Goal: Task Accomplishment & Management: Complete application form

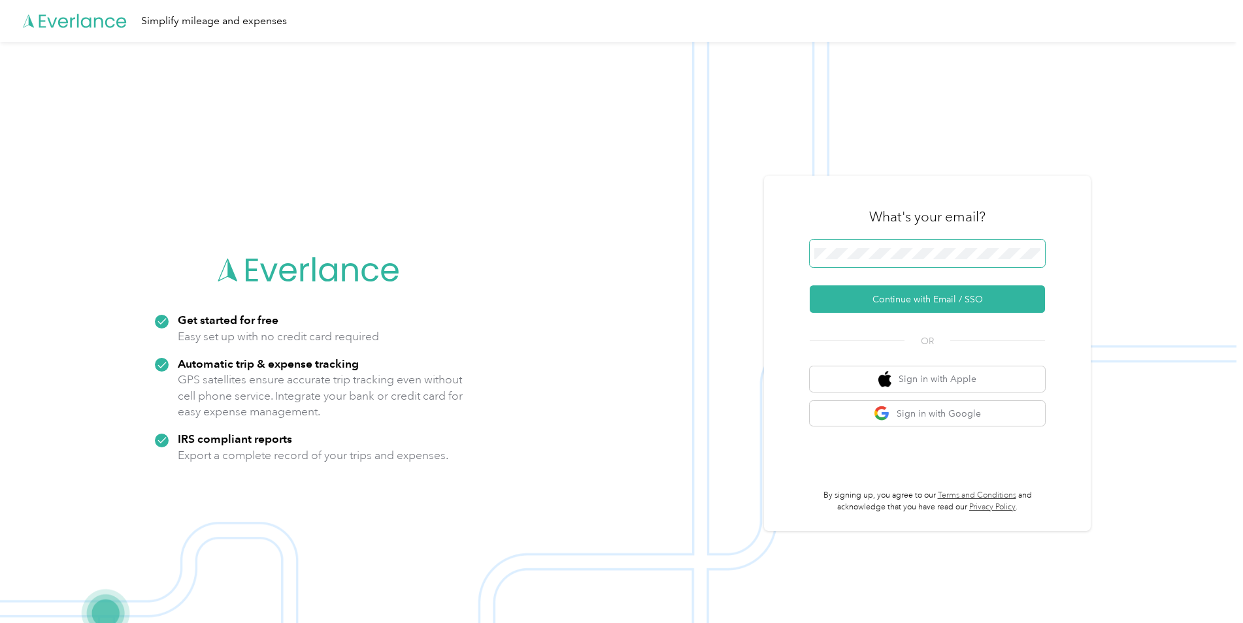
click at [968, 246] on span at bounding box center [927, 253] width 235 height 27
click at [894, 299] on button "Continue with Email / SSO" at bounding box center [927, 299] width 235 height 27
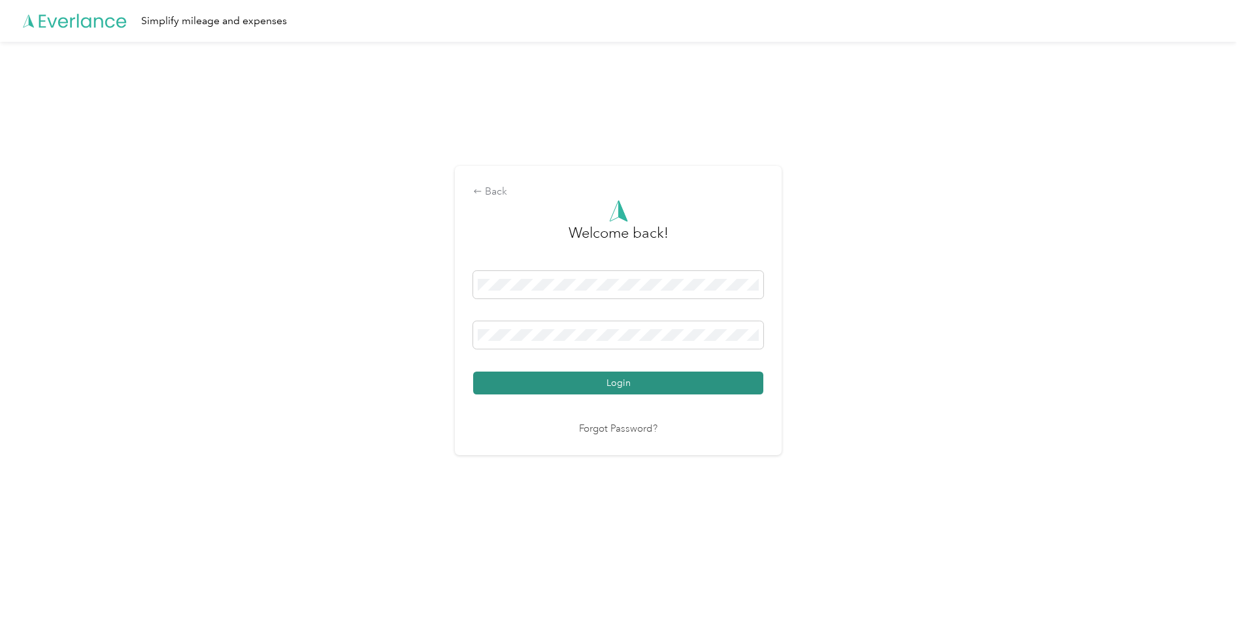
click at [621, 387] on button "Login" at bounding box center [618, 383] width 290 height 23
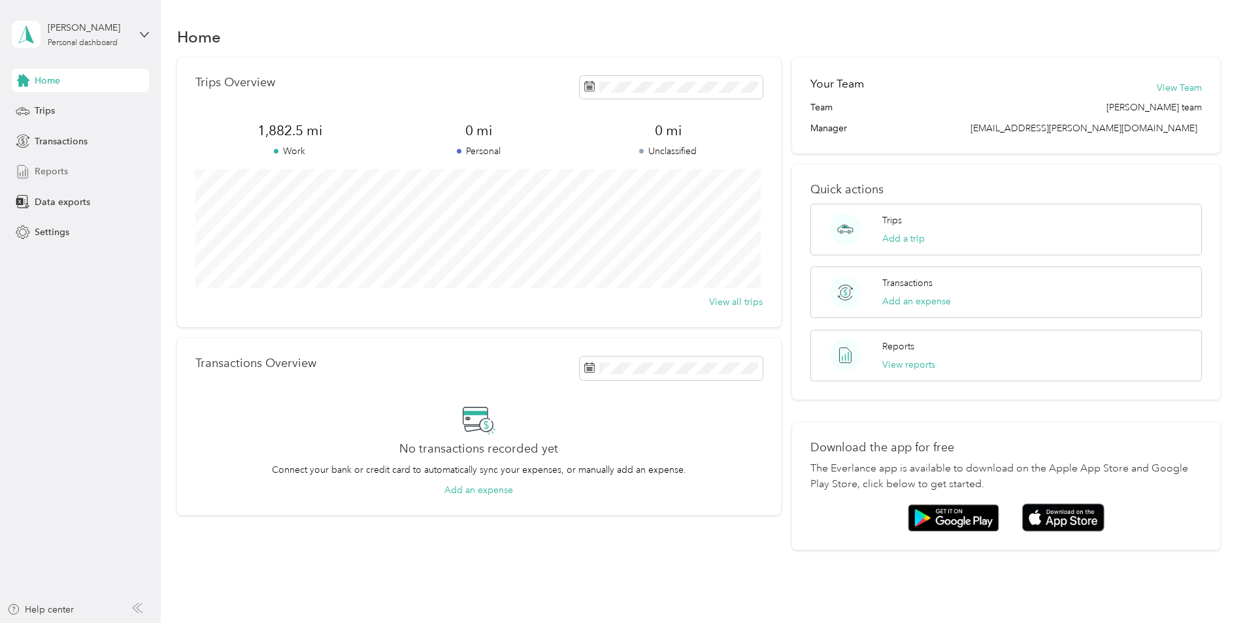
click at [41, 168] on span "Reports" at bounding box center [51, 172] width 33 height 14
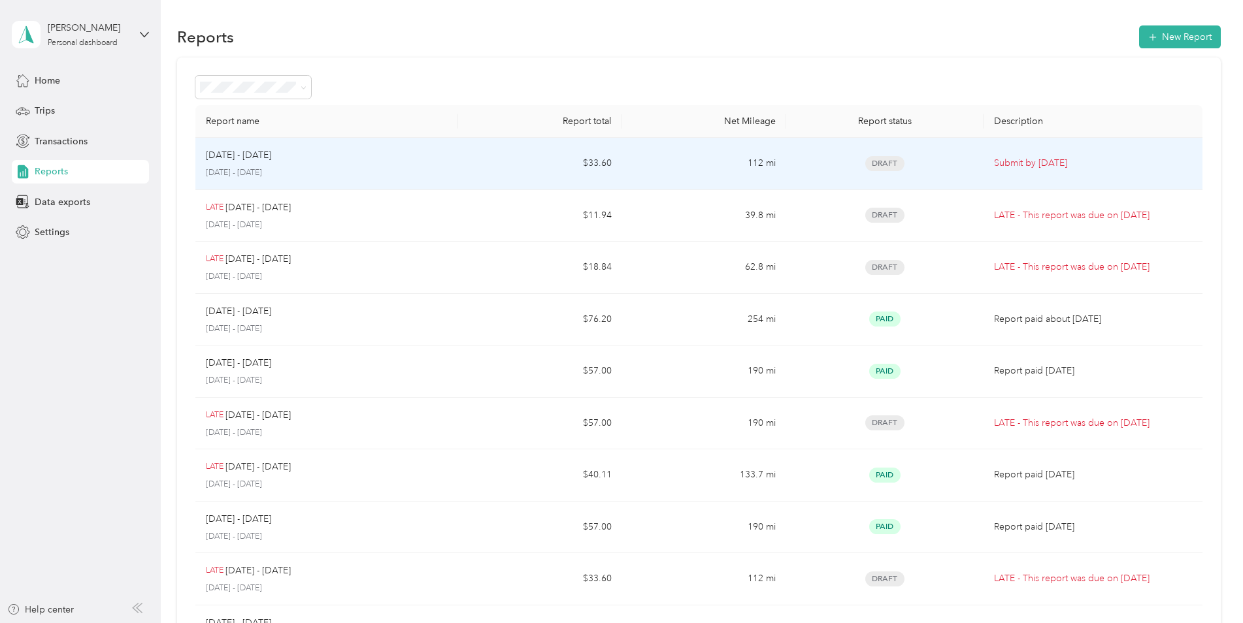
click at [1025, 161] on p "Submit by [DATE]" at bounding box center [1093, 163] width 198 height 14
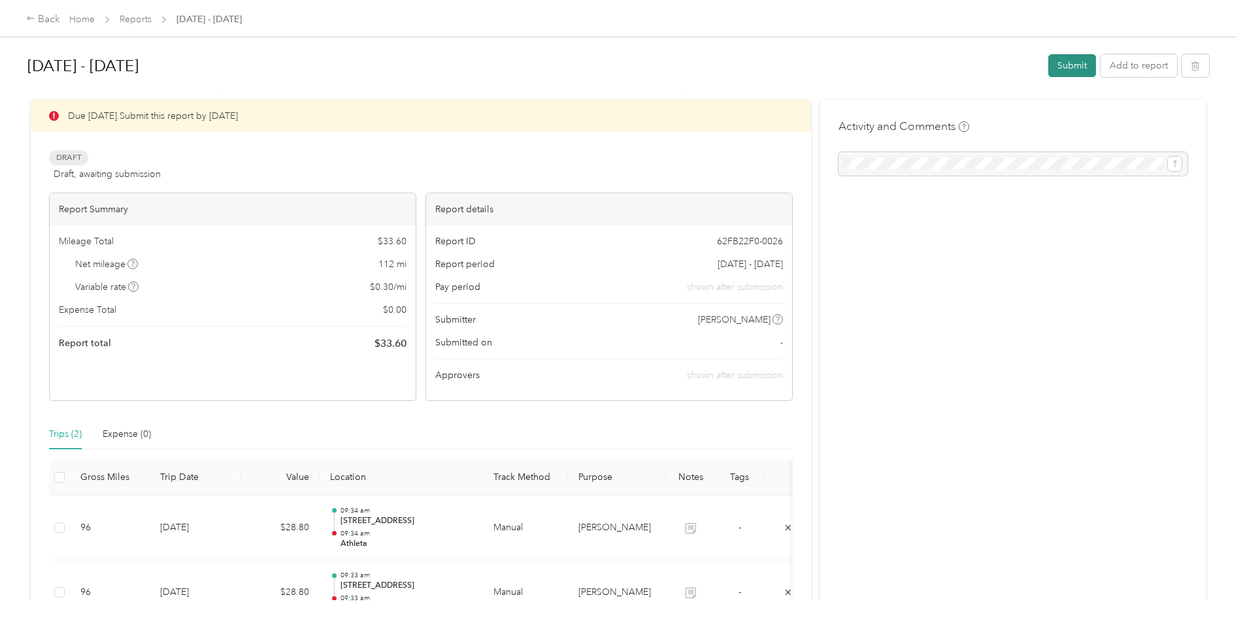
click at [1059, 67] on button "Submit" at bounding box center [1072, 65] width 48 height 23
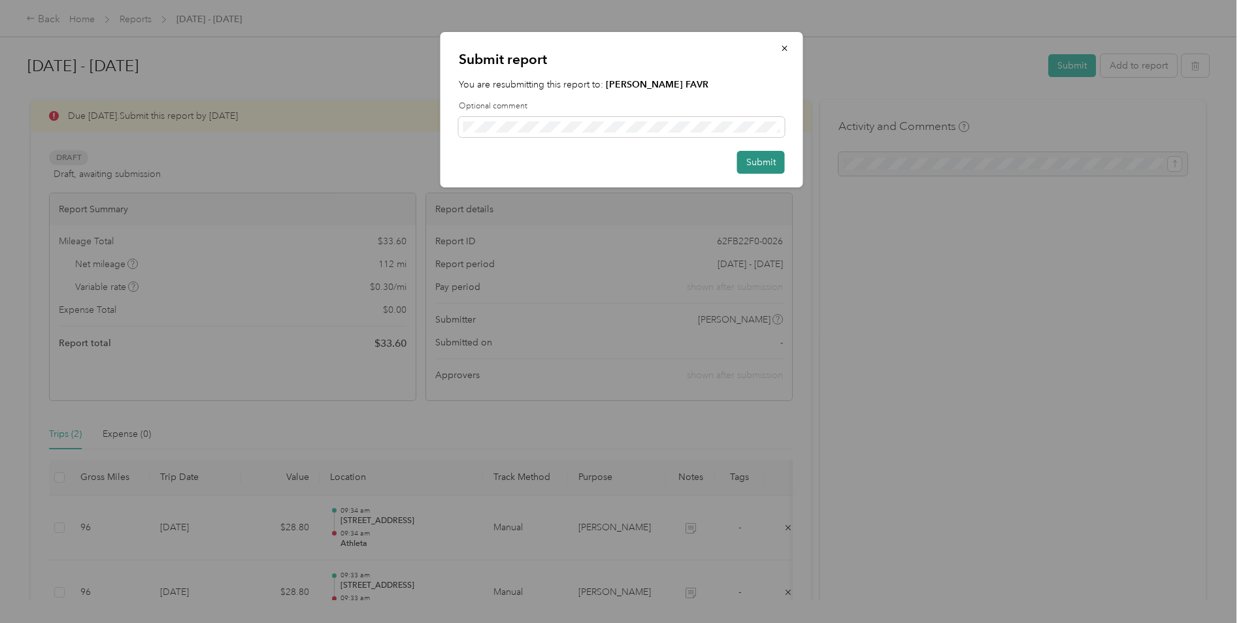
click at [767, 169] on button "Submit" at bounding box center [761, 162] width 48 height 23
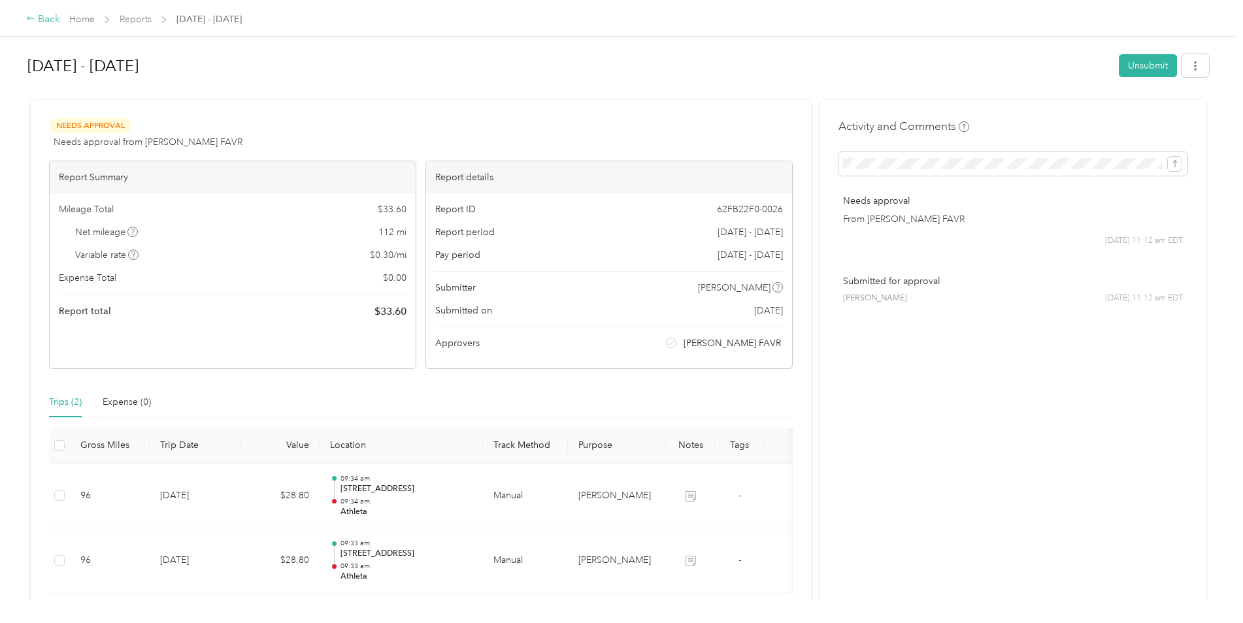
click at [41, 15] on div "Back" at bounding box center [43, 20] width 34 height 16
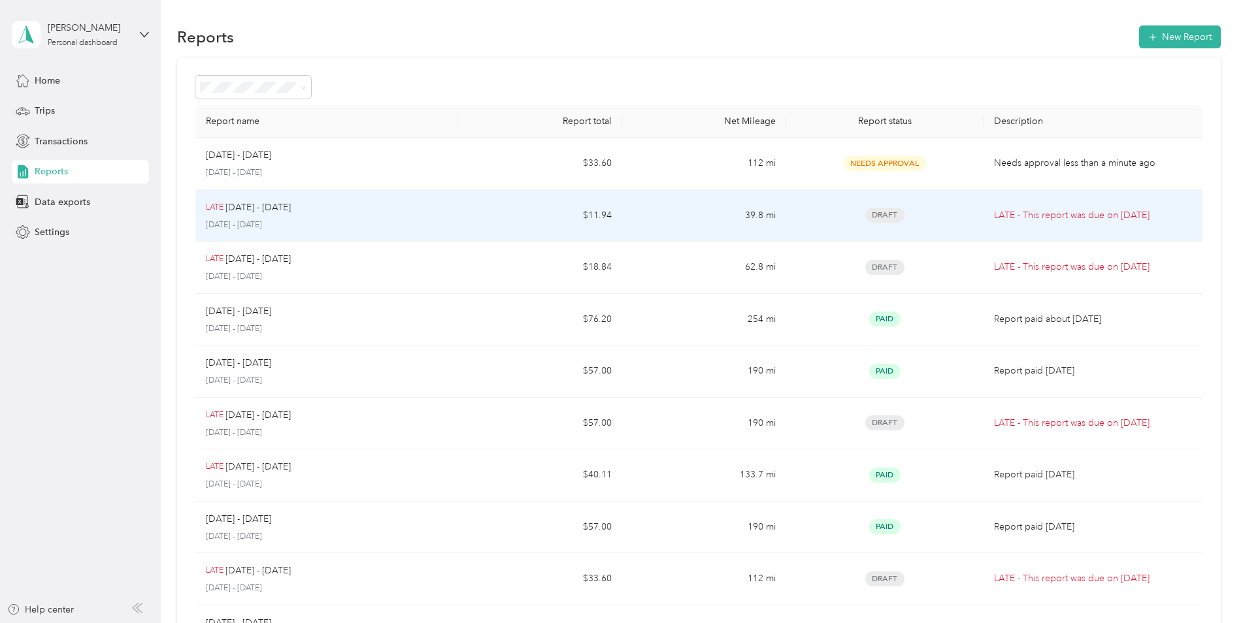
click at [1021, 214] on p "LATE - This report was due on [DATE]" at bounding box center [1093, 215] width 198 height 14
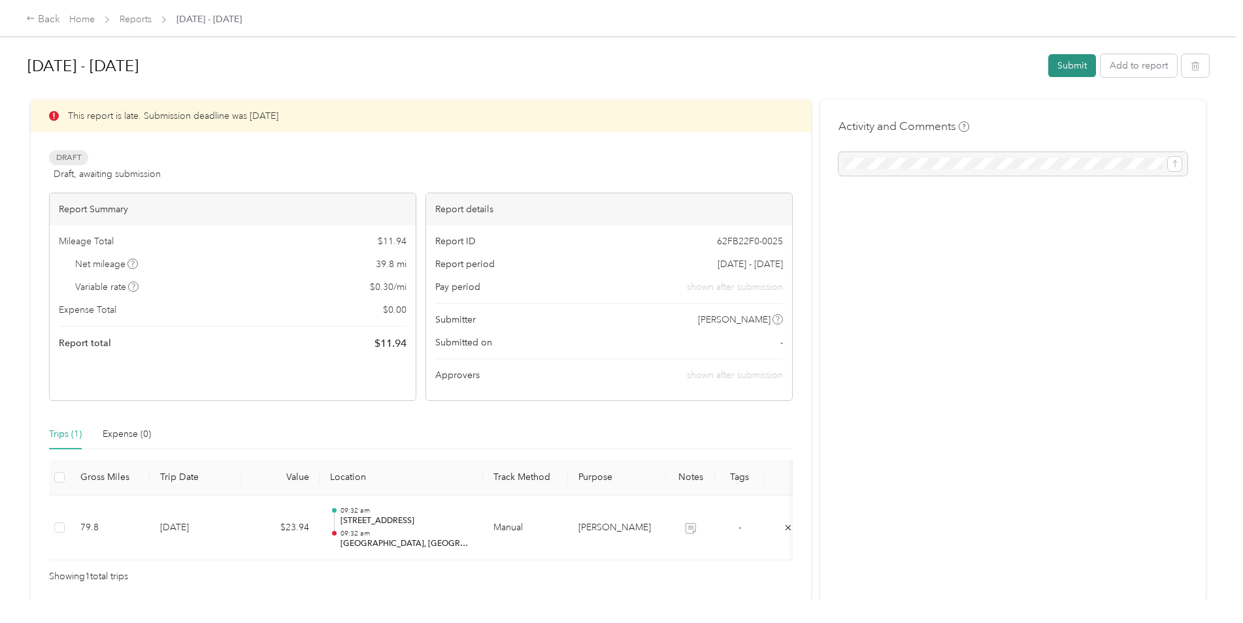
click at [1060, 60] on button "Submit" at bounding box center [1072, 65] width 48 height 23
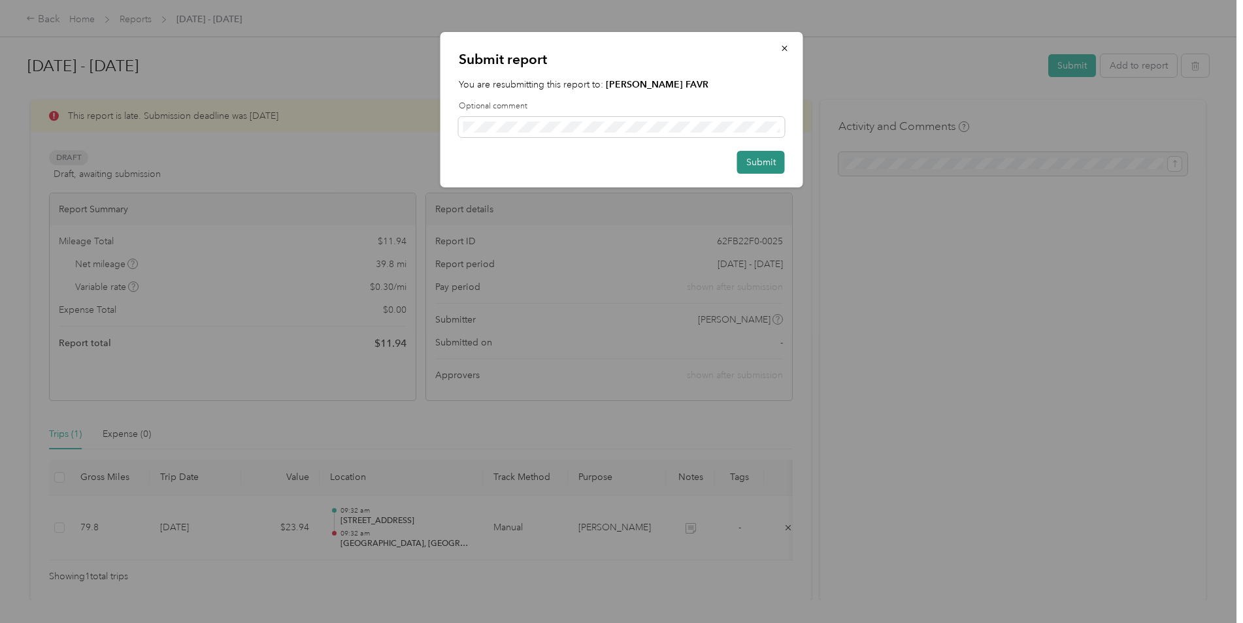
click at [763, 159] on button "Submit" at bounding box center [761, 162] width 48 height 23
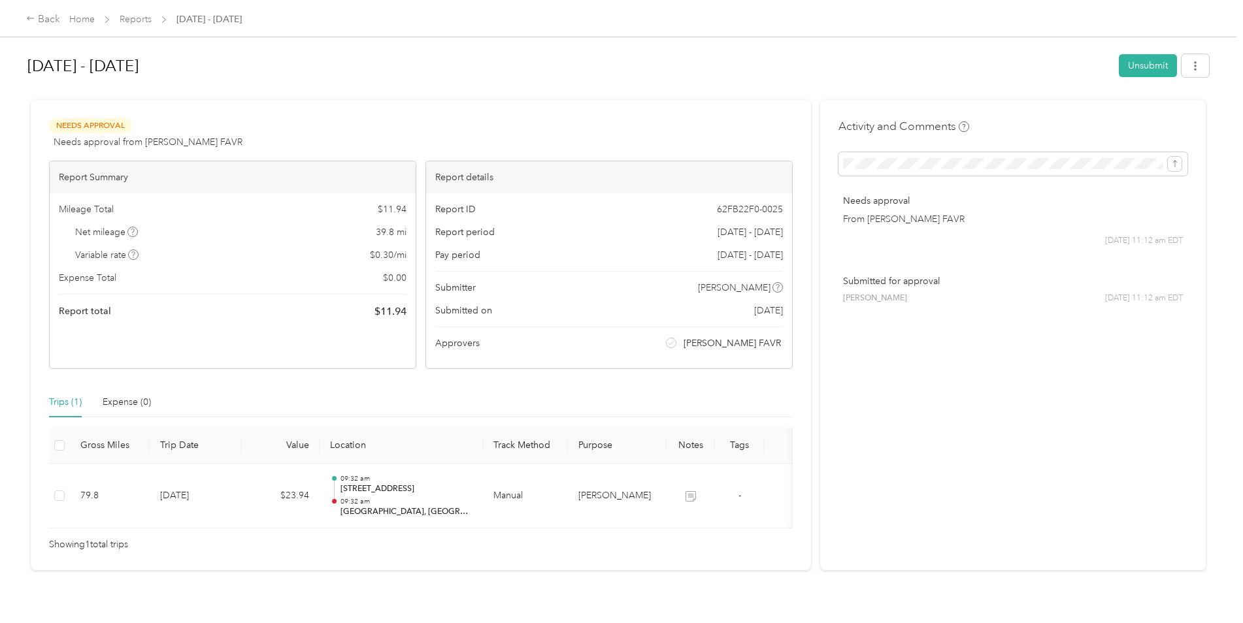
click at [25, 20] on div "Back Home Reports [DATE] - [DATE]" at bounding box center [621, 18] width 1243 height 37
click at [33, 19] on icon at bounding box center [30, 18] width 7 height 4
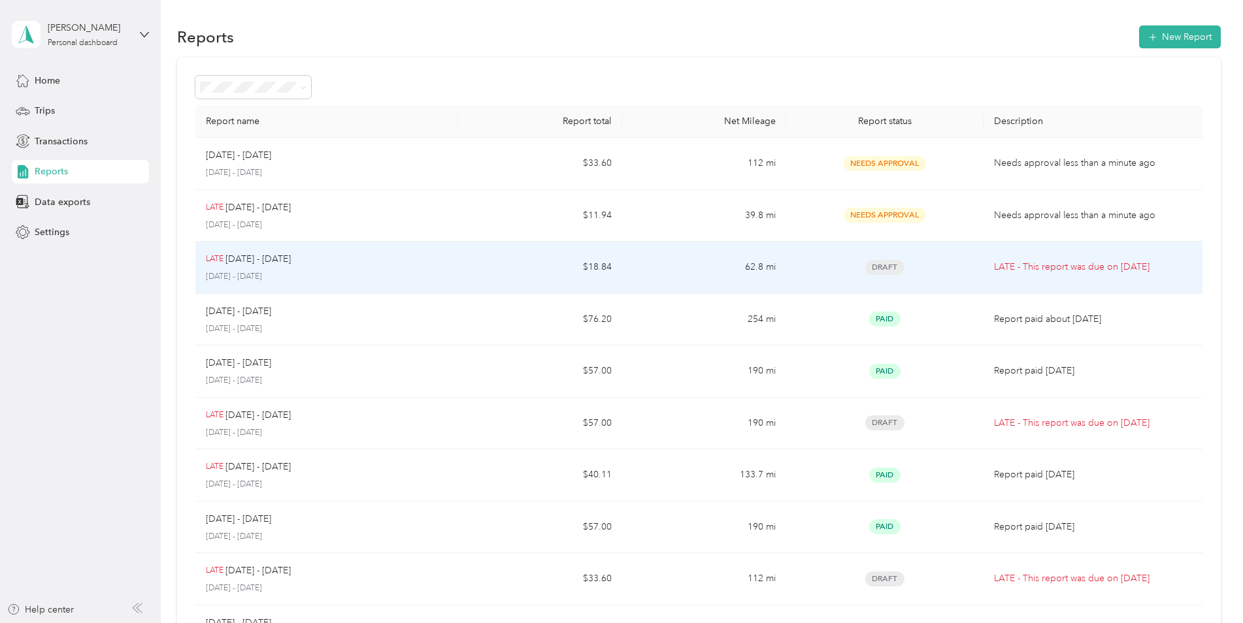
click at [1030, 267] on p "LATE - This report was due on [DATE]" at bounding box center [1093, 267] width 198 height 14
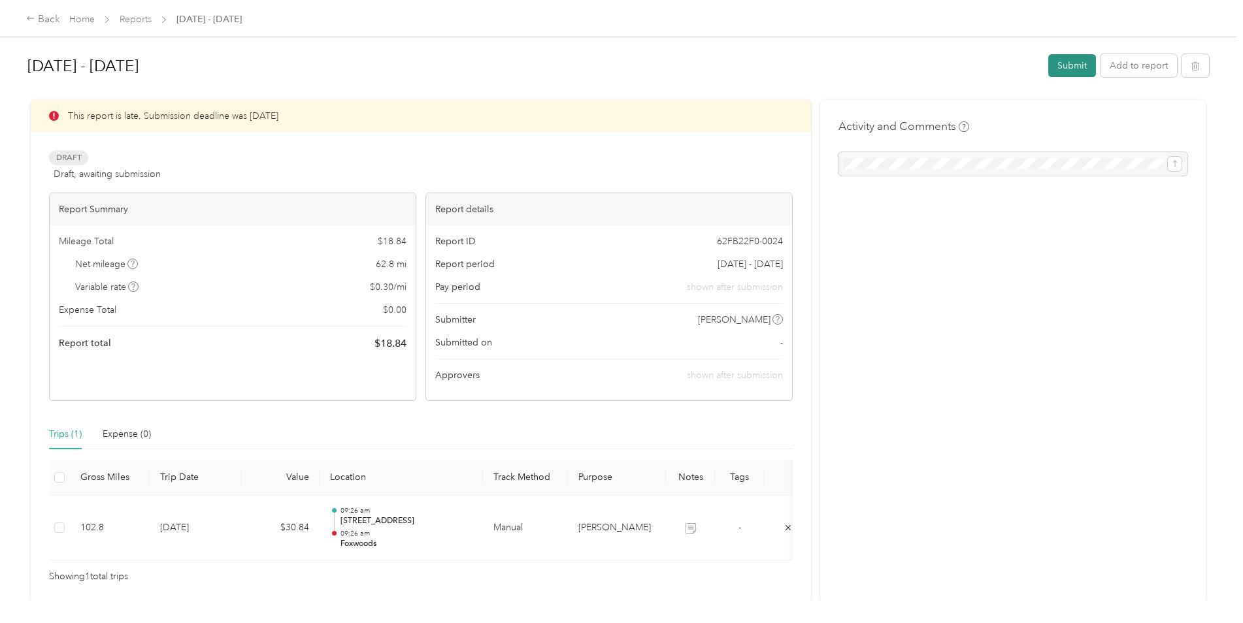
click at [1058, 66] on button "Submit" at bounding box center [1072, 65] width 48 height 23
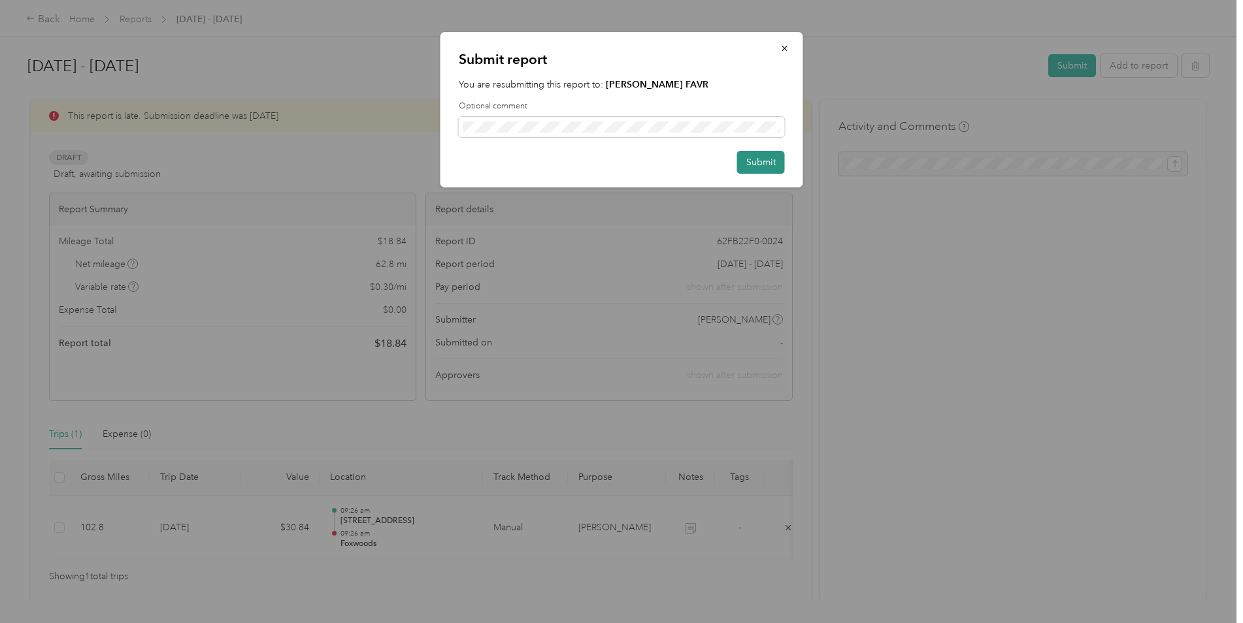
click at [757, 163] on button "Submit" at bounding box center [761, 162] width 48 height 23
